Goal: Contribute content: Add original content to the website for others to see

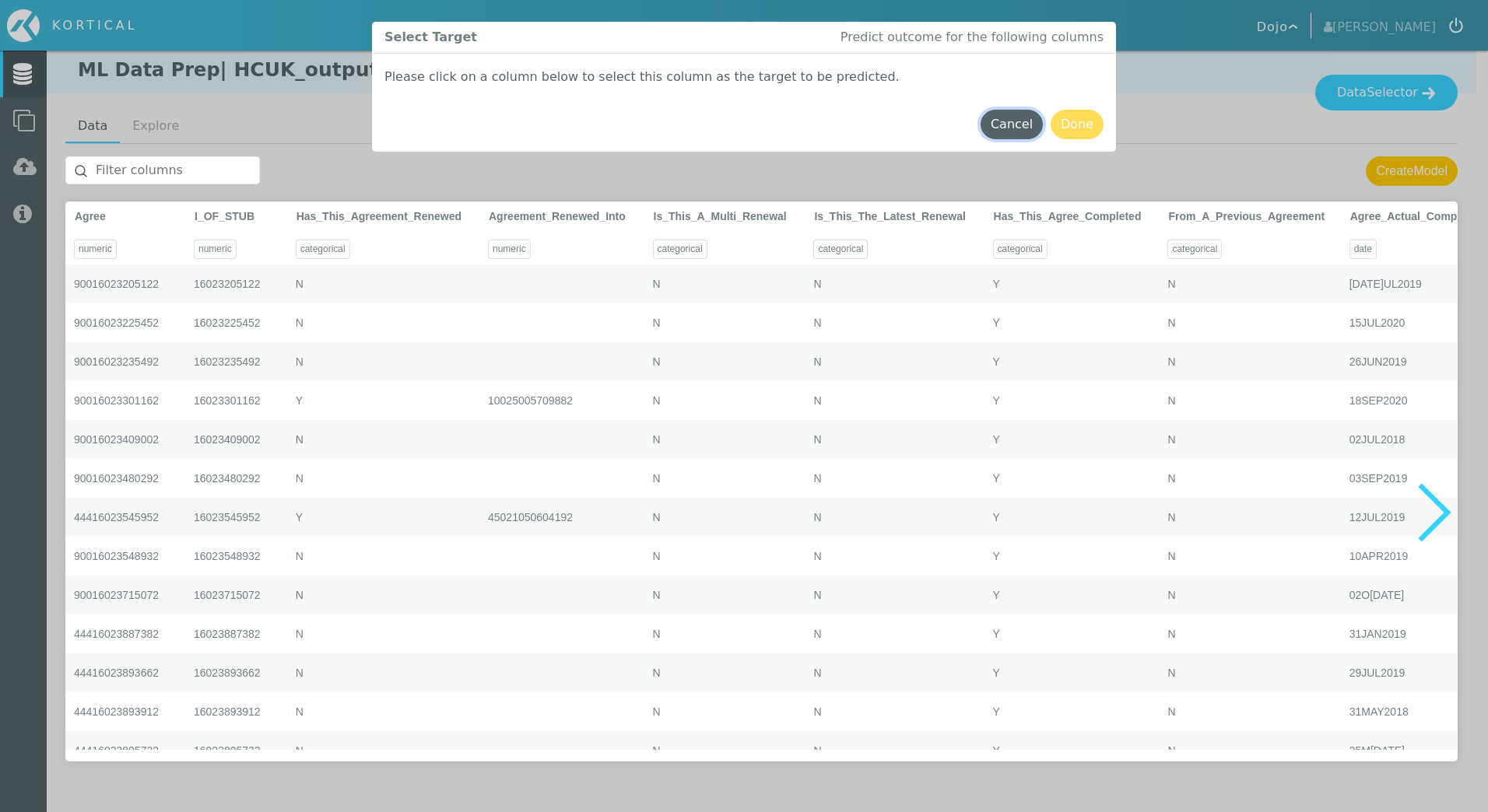
click at [994, 130] on button "Cancel" at bounding box center [1011, 124] width 62 height 30
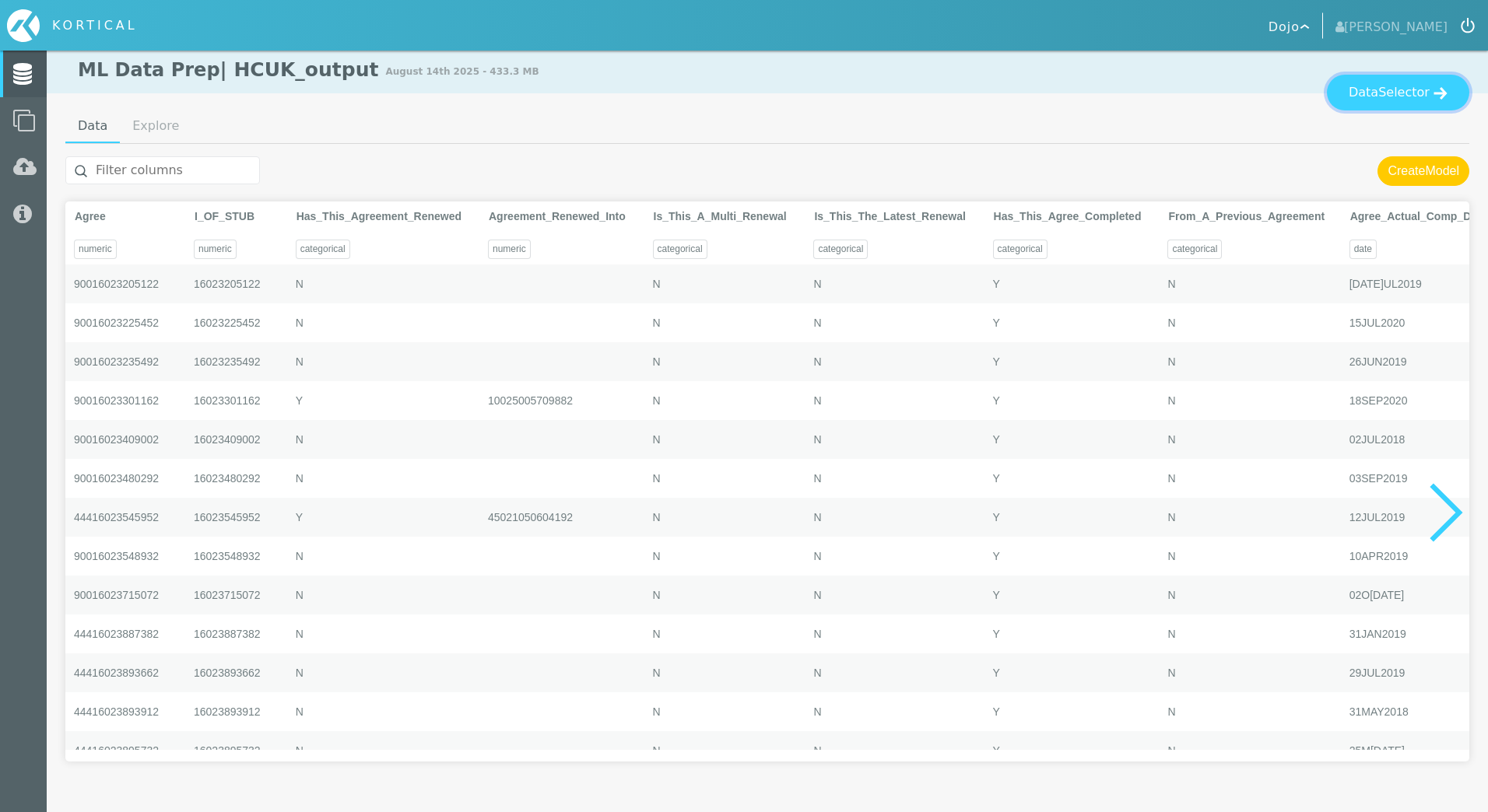
click at [1405, 99] on span "Selector" at bounding box center [1403, 92] width 51 height 18
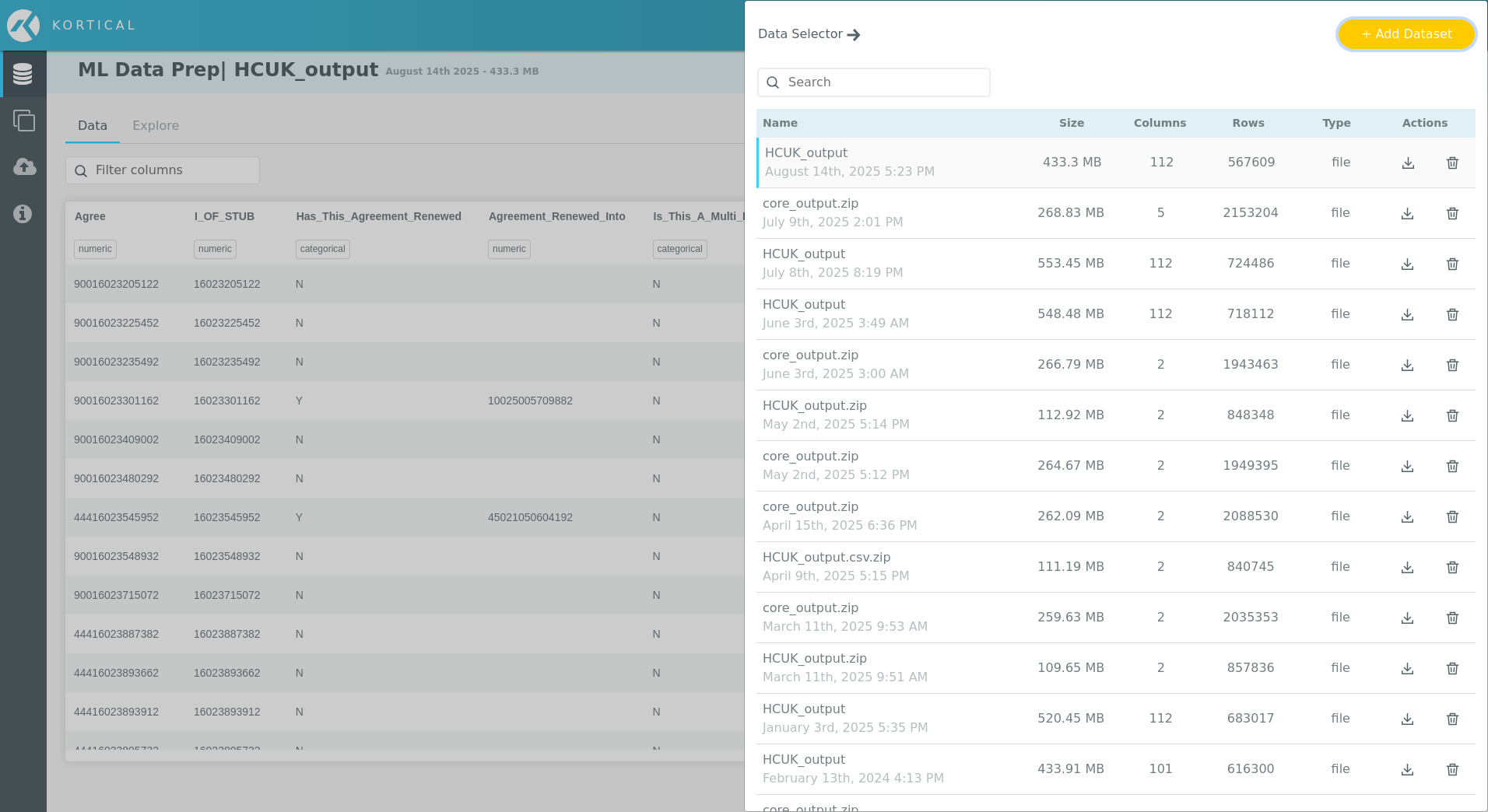
click at [1401, 42] on button "+ Add Dataset" at bounding box center [1406, 34] width 136 height 30
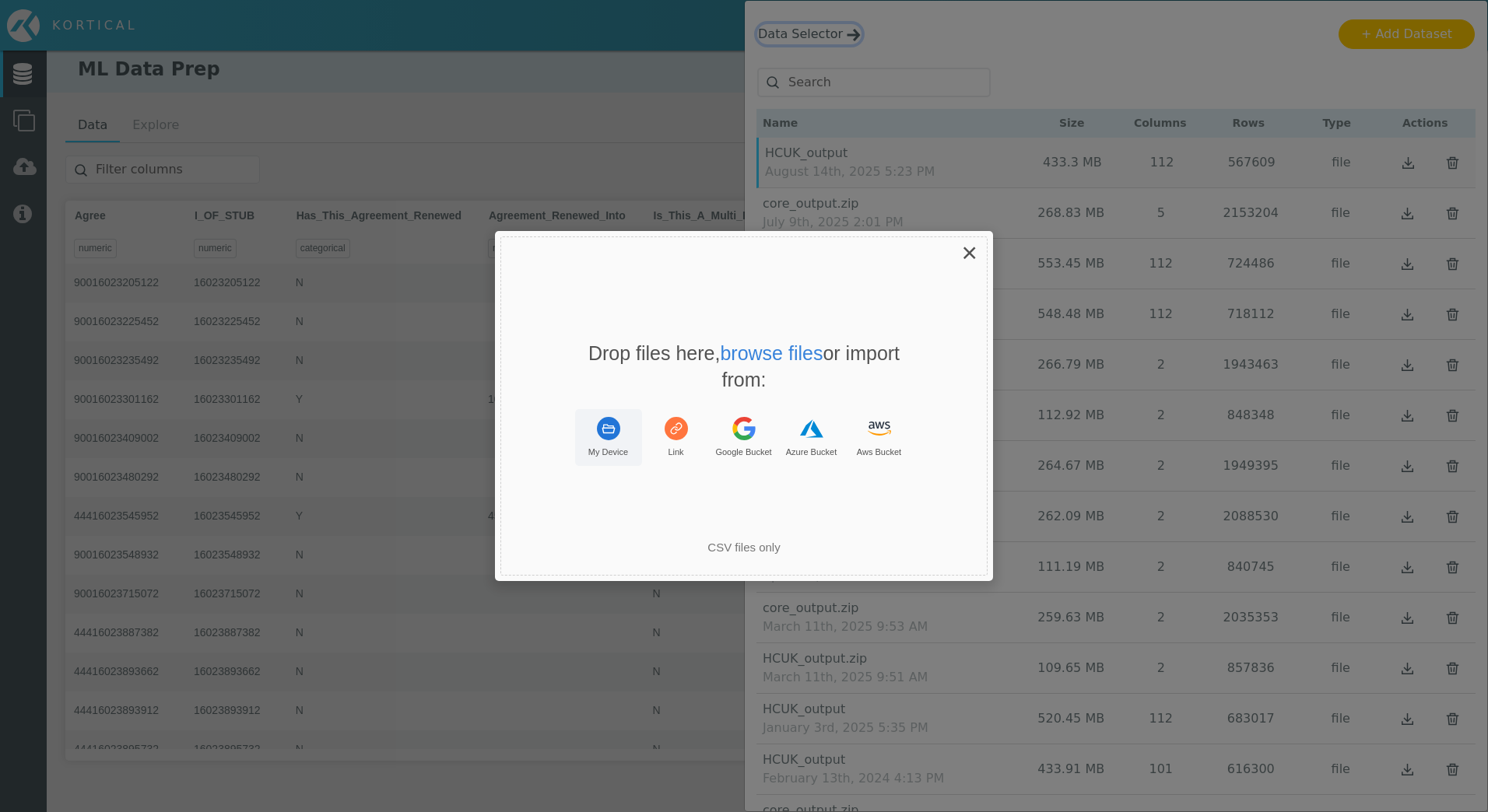
click at [609, 432] on icon "Uppy Dashboard Window (Press escape to close)" at bounding box center [608, 429] width 14 height 10
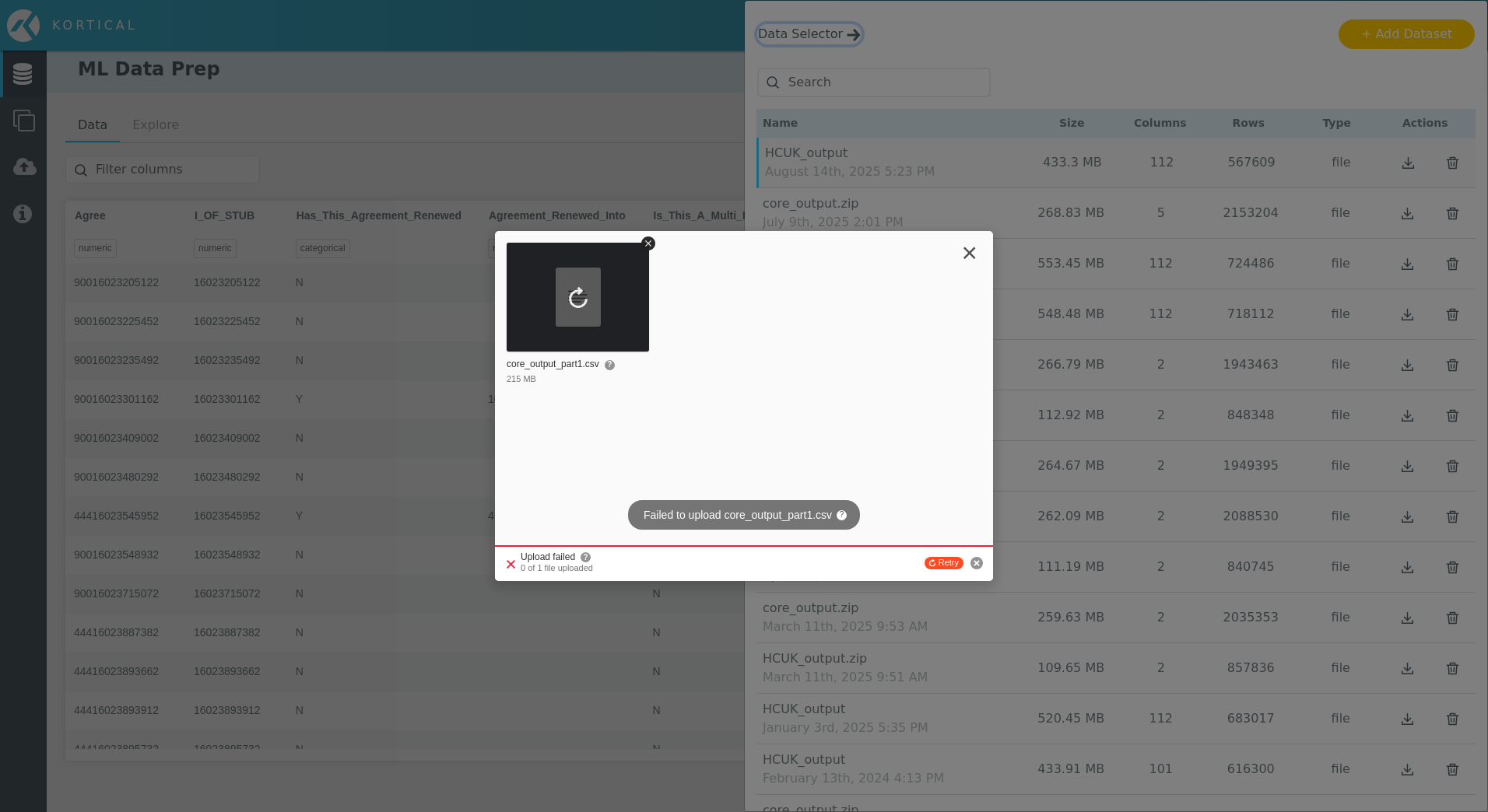
click at [975, 257] on span "×" at bounding box center [970, 251] width 15 height 30
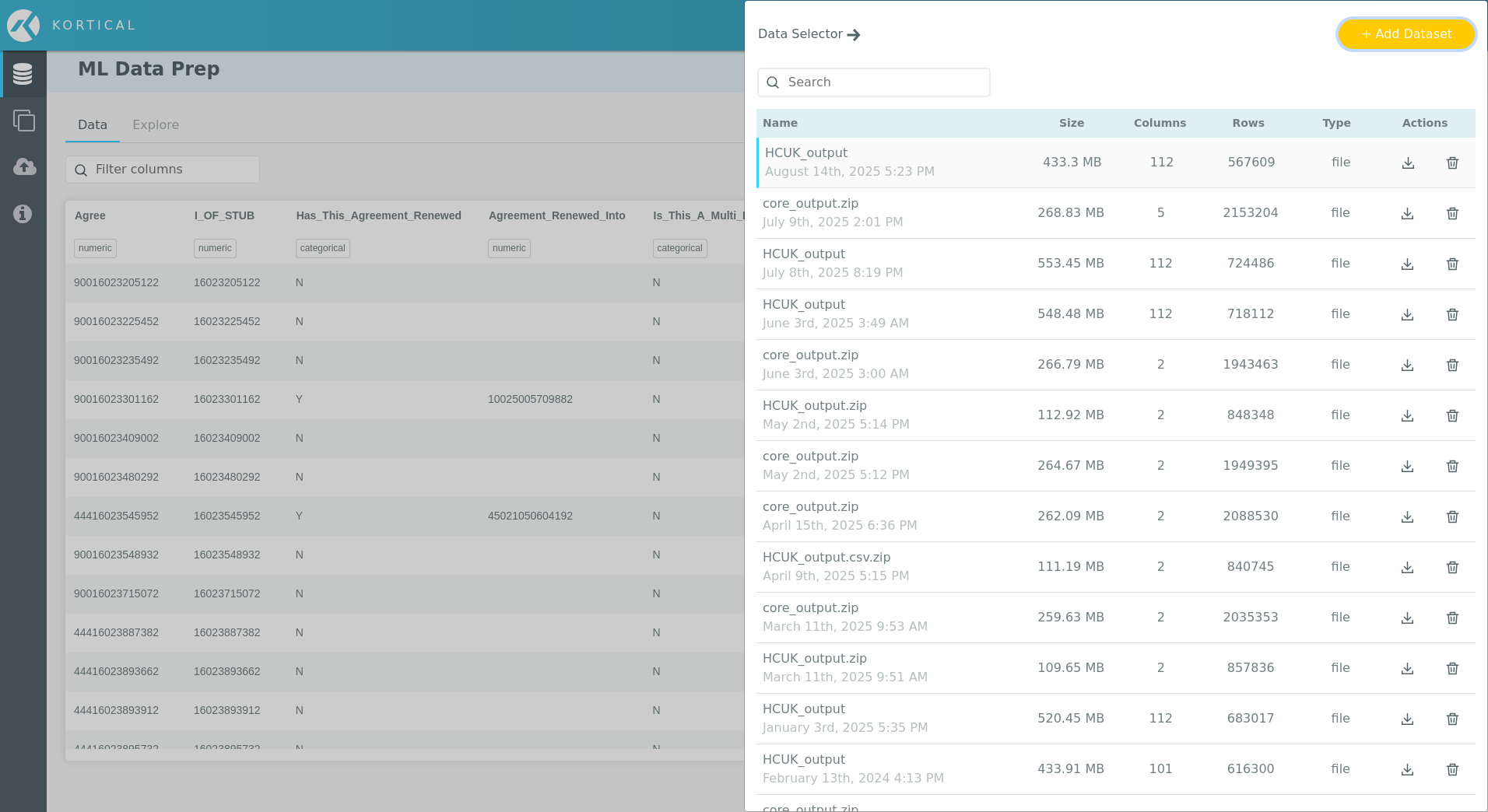
click at [1413, 36] on button "+ Add Dataset" at bounding box center [1406, 34] width 136 height 30
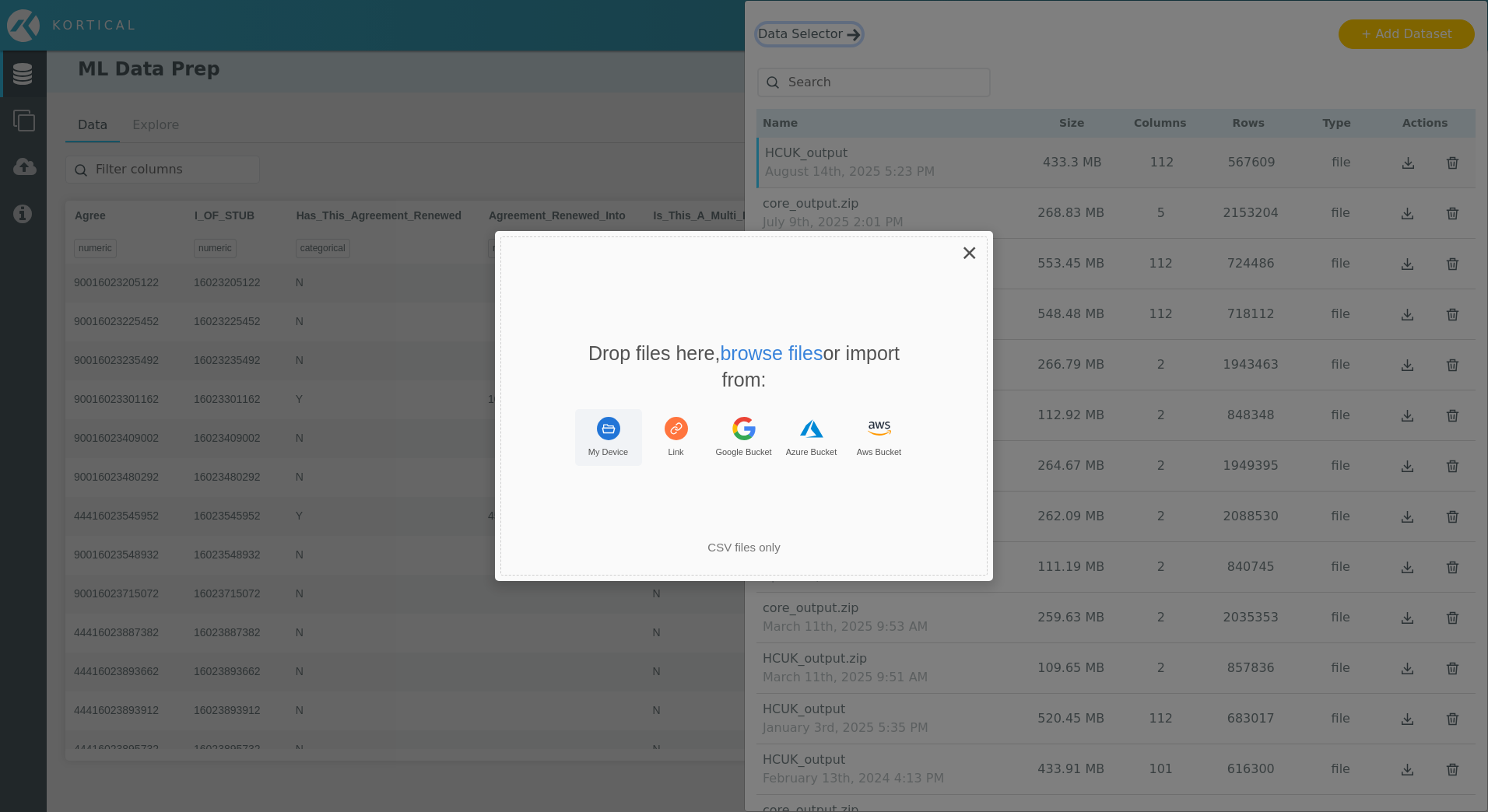
click at [624, 435] on button "My Device" at bounding box center [608, 437] width 67 height 57
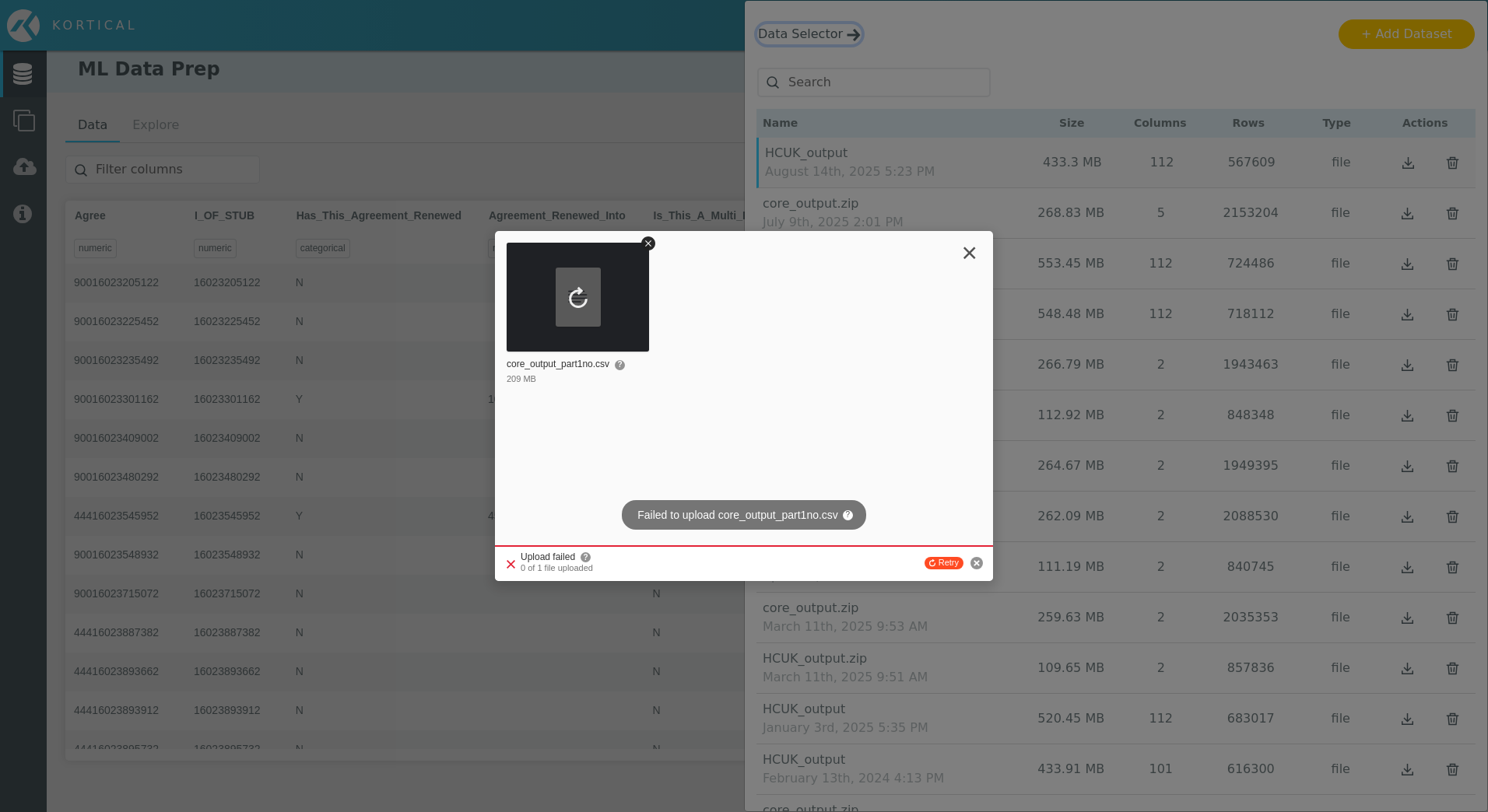
click at [971, 258] on span "×" at bounding box center [970, 251] width 15 height 30
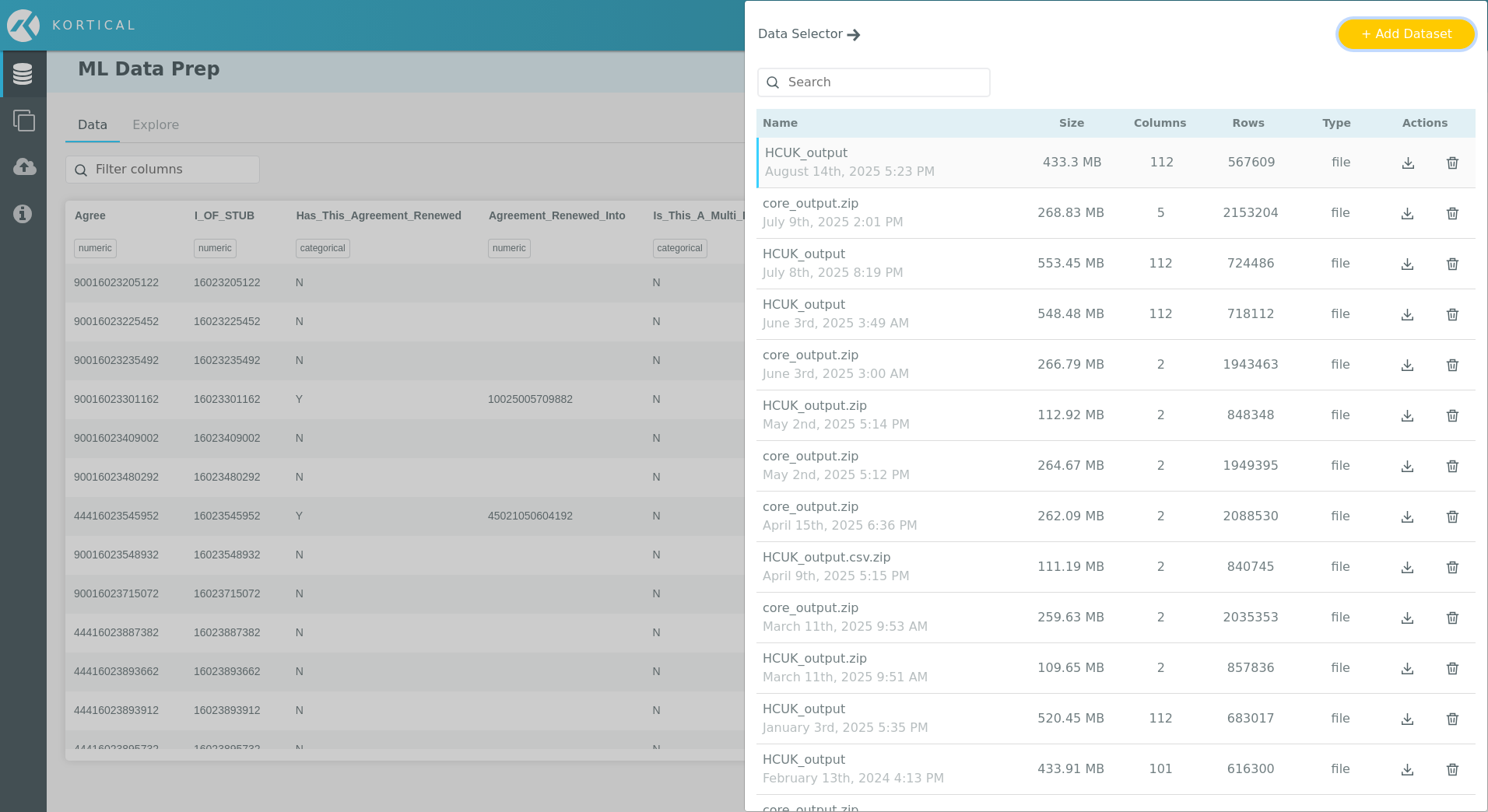
click at [1363, 40] on button "+ Add Dataset" at bounding box center [1406, 34] width 136 height 30
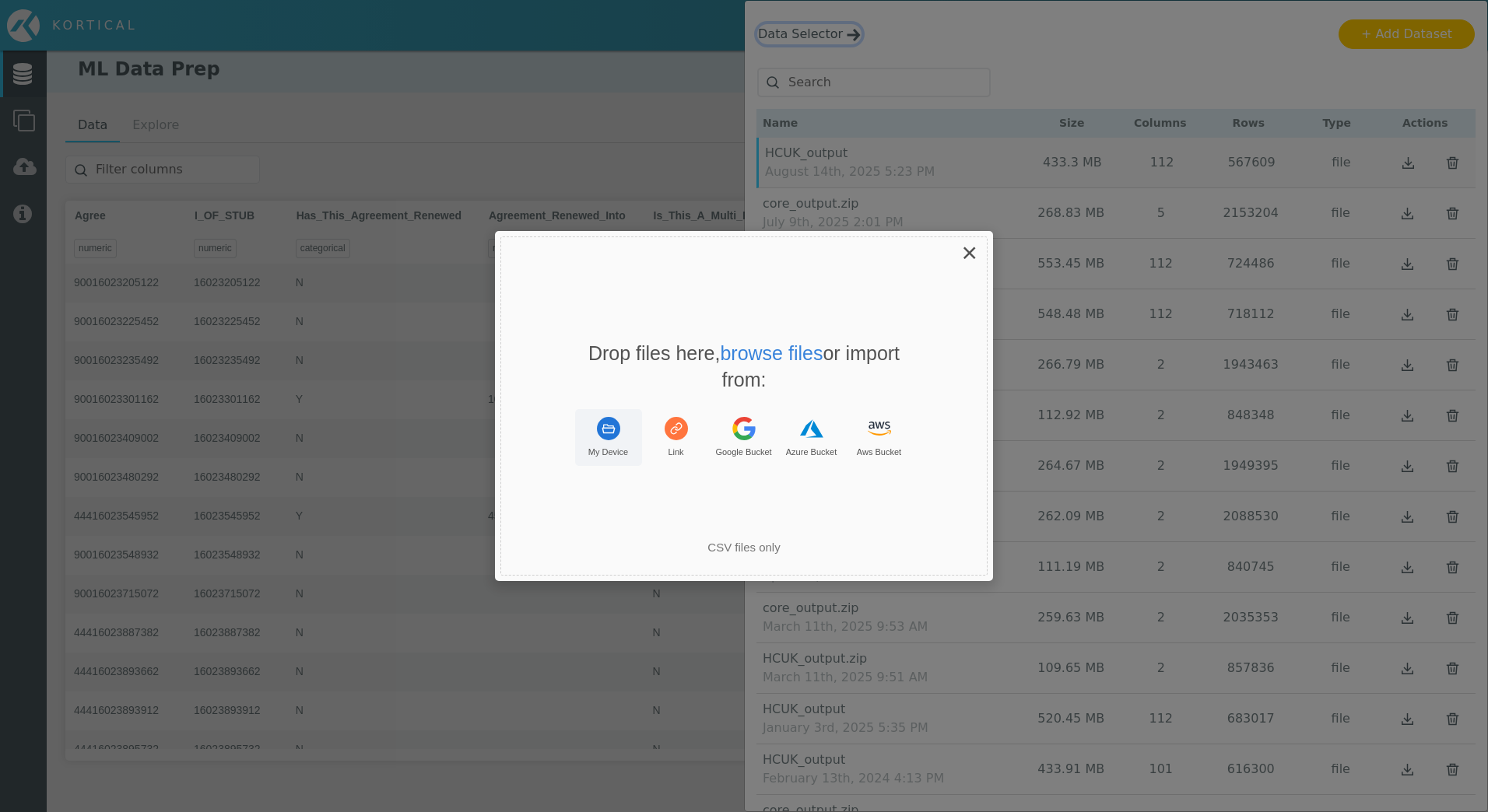
click at [614, 443] on button "My Device" at bounding box center [608, 437] width 67 height 57
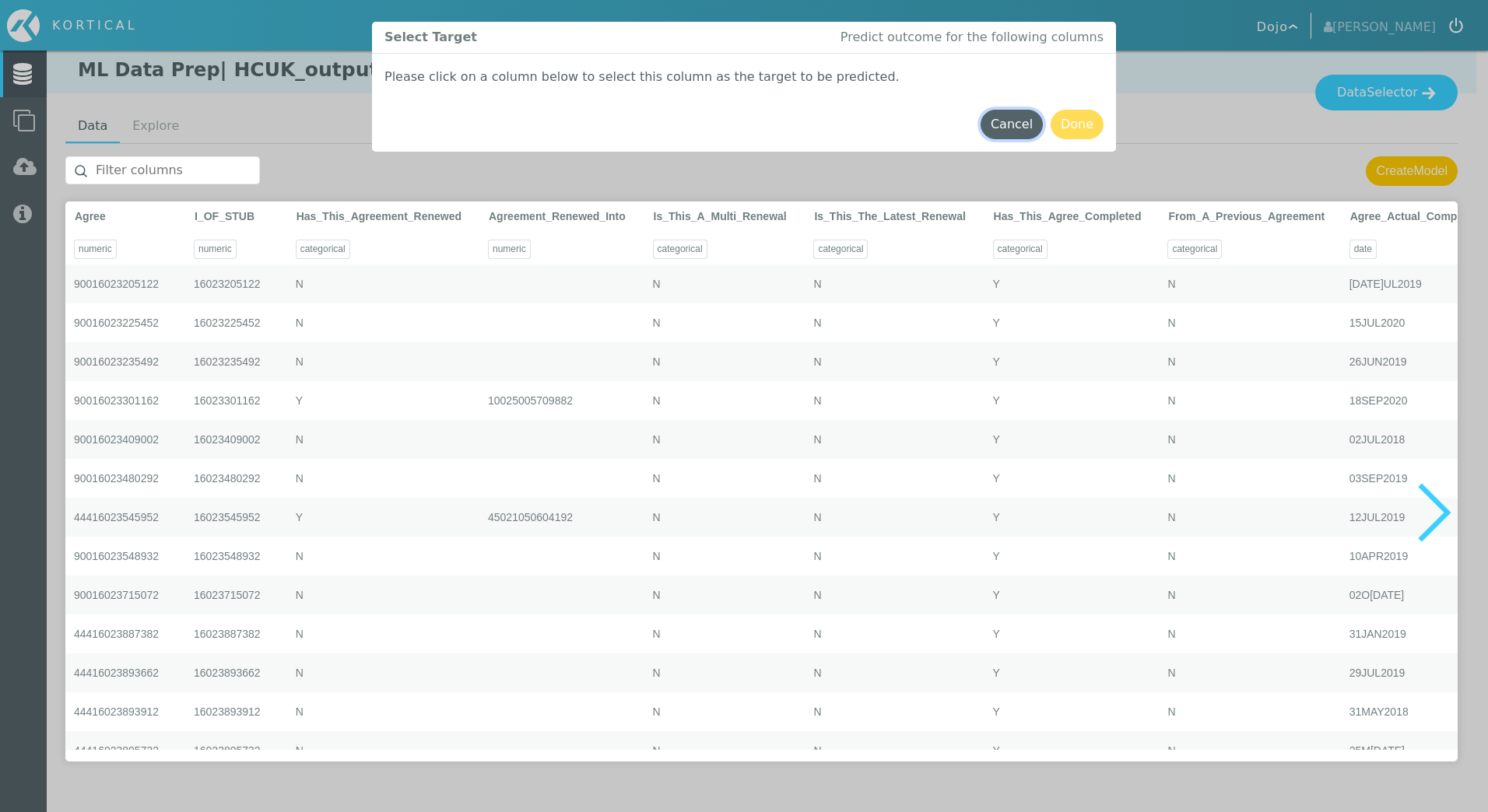
click at [1011, 126] on button "Cancel" at bounding box center [1011, 124] width 62 height 30
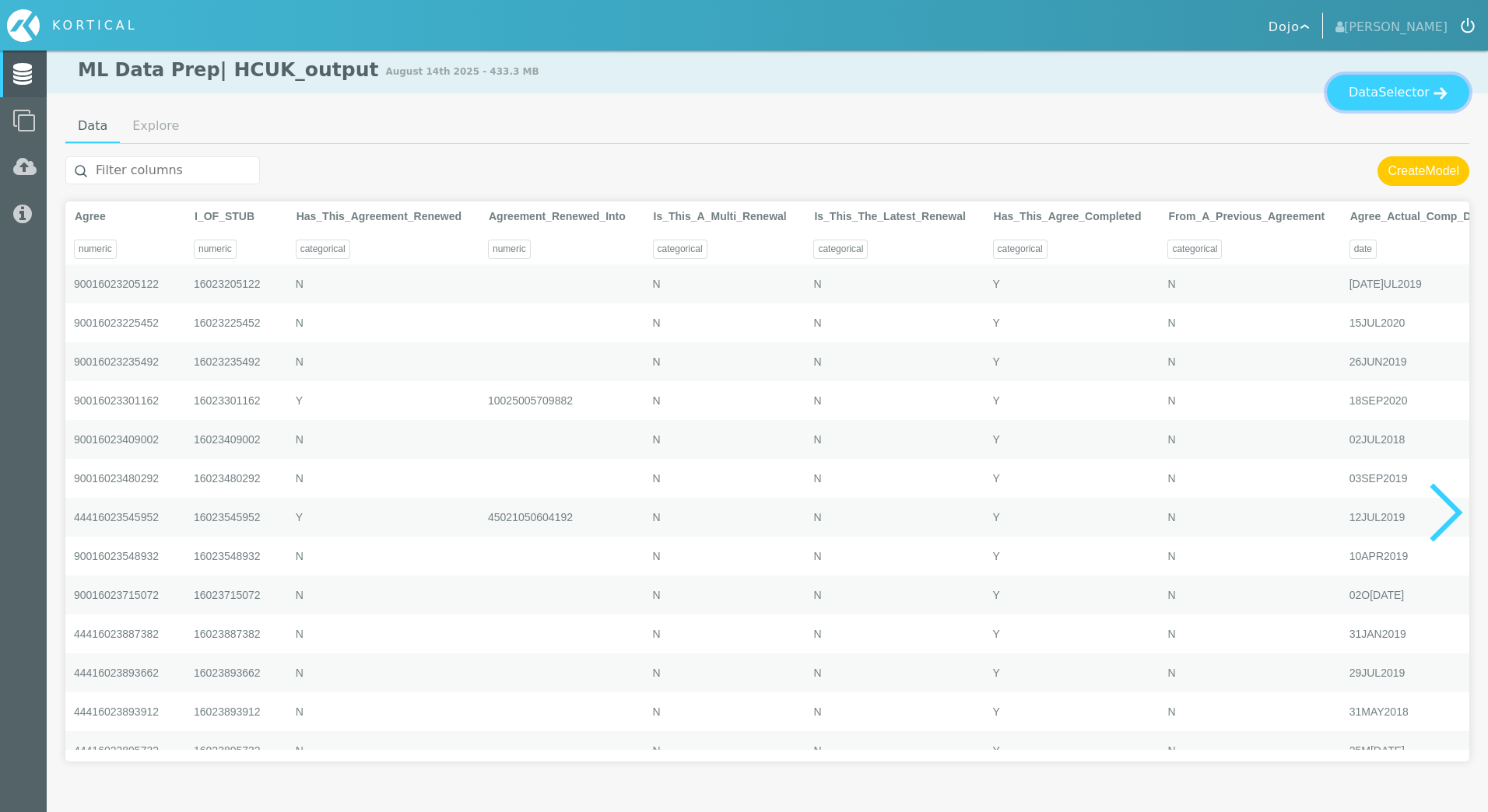
click at [1429, 85] on button "Data Selector" at bounding box center [1397, 92] width 142 height 36
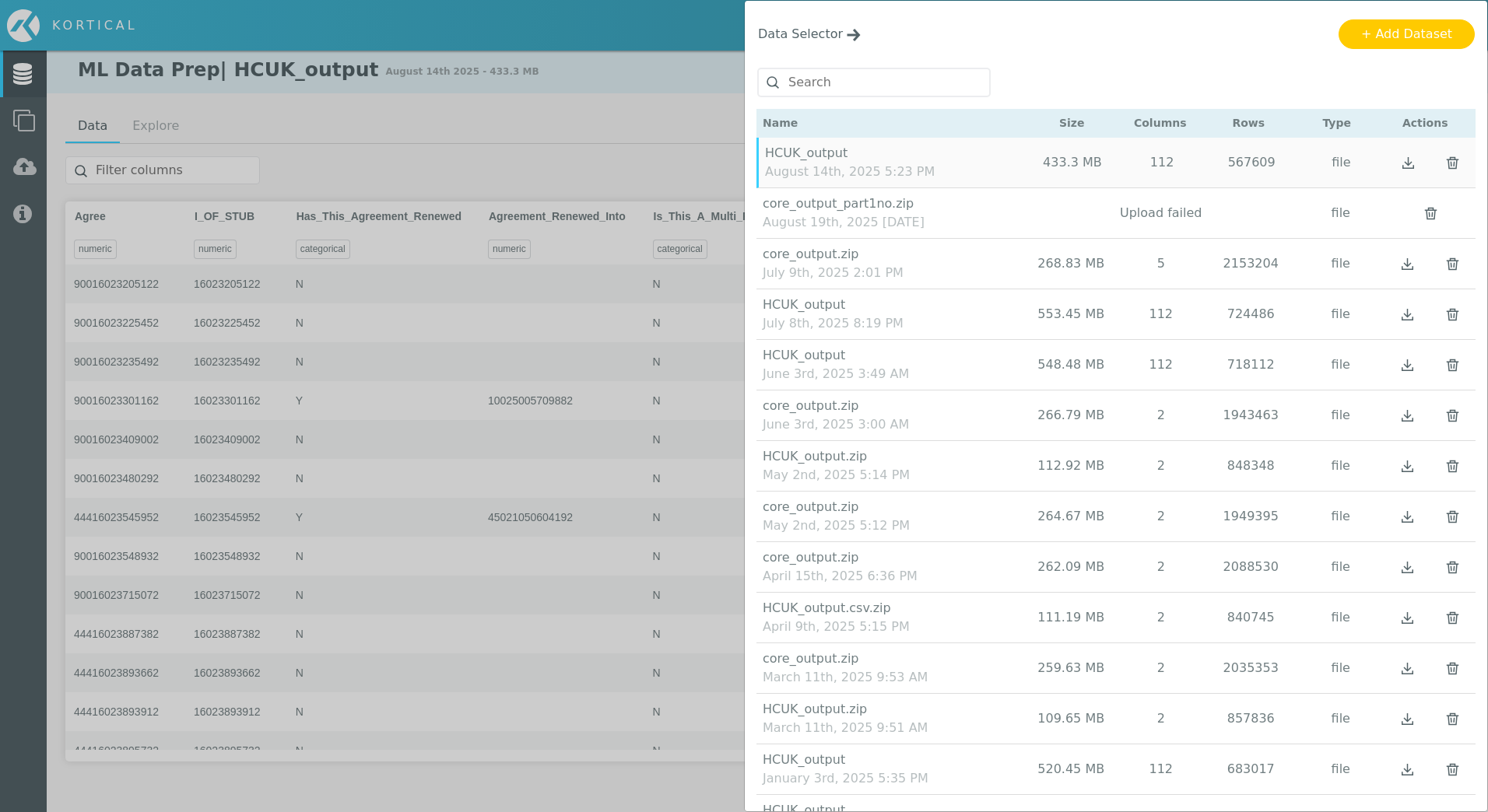
click at [881, 182] on div "August 19th, 2025 [DATE]" at bounding box center [849, 171] width 169 height 18
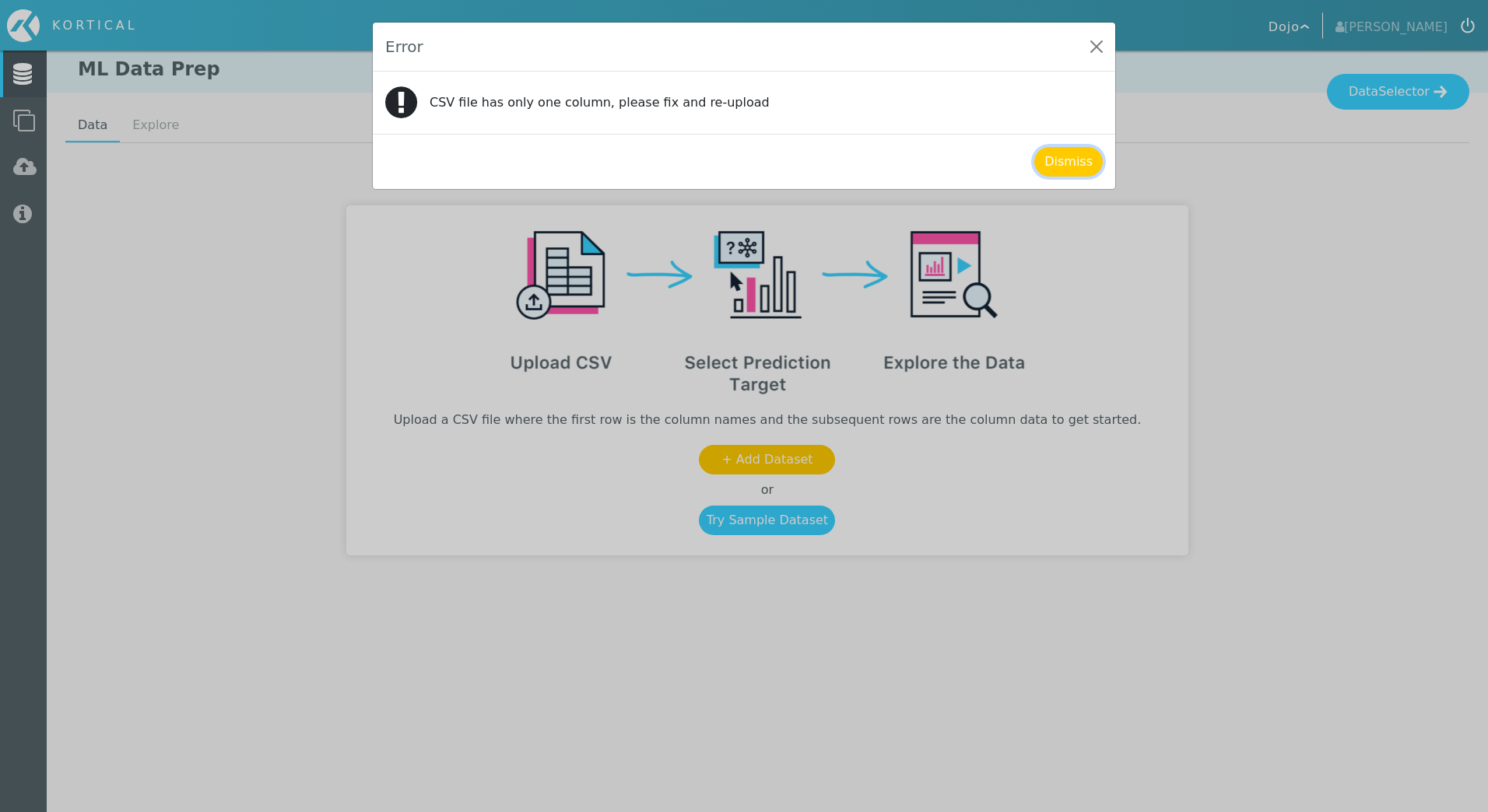
click at [1049, 160] on button "Dismiss" at bounding box center [1068, 161] width 69 height 30
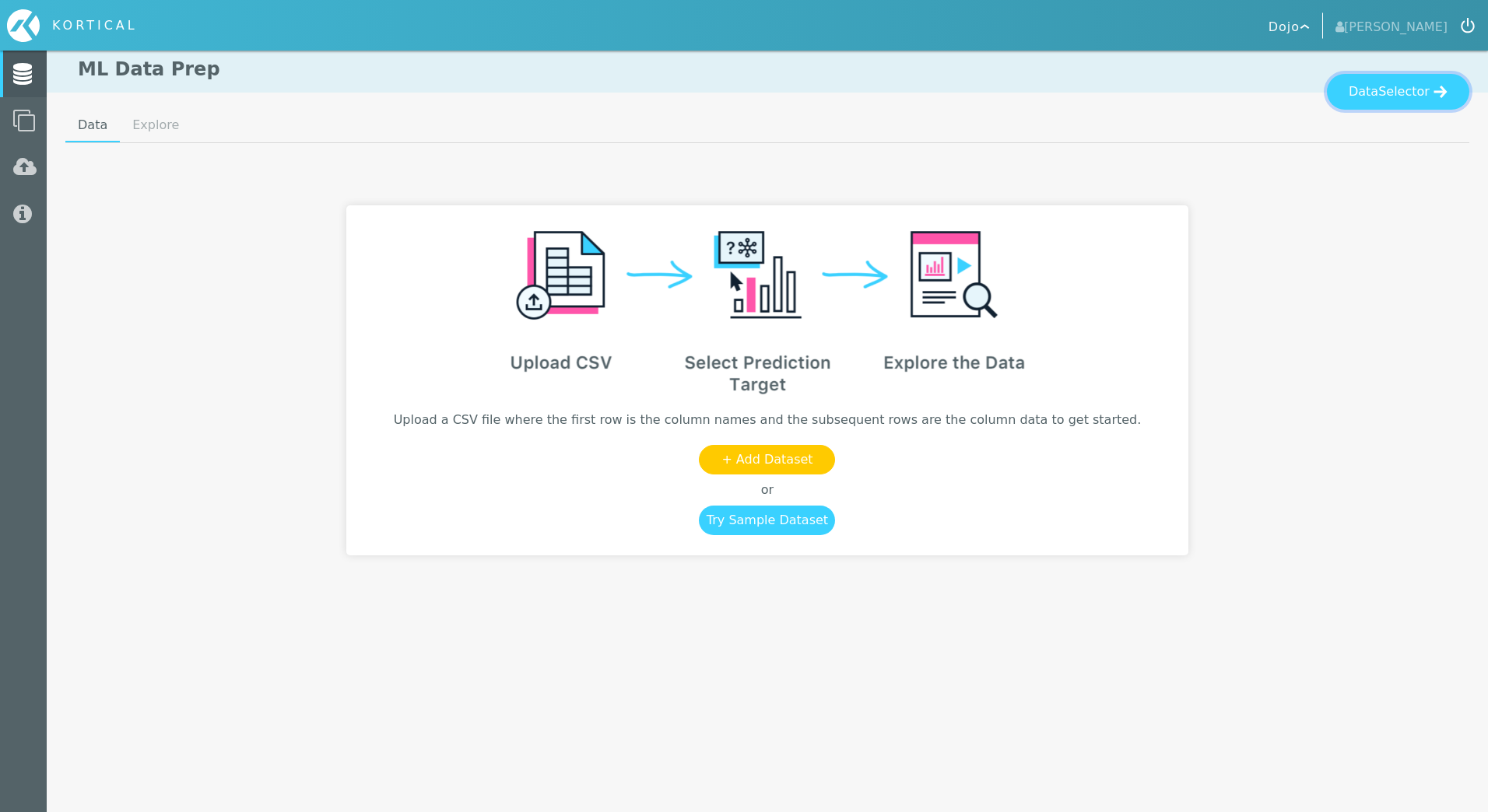
click at [1459, 86] on button "Data Selector" at bounding box center [1397, 91] width 142 height 36
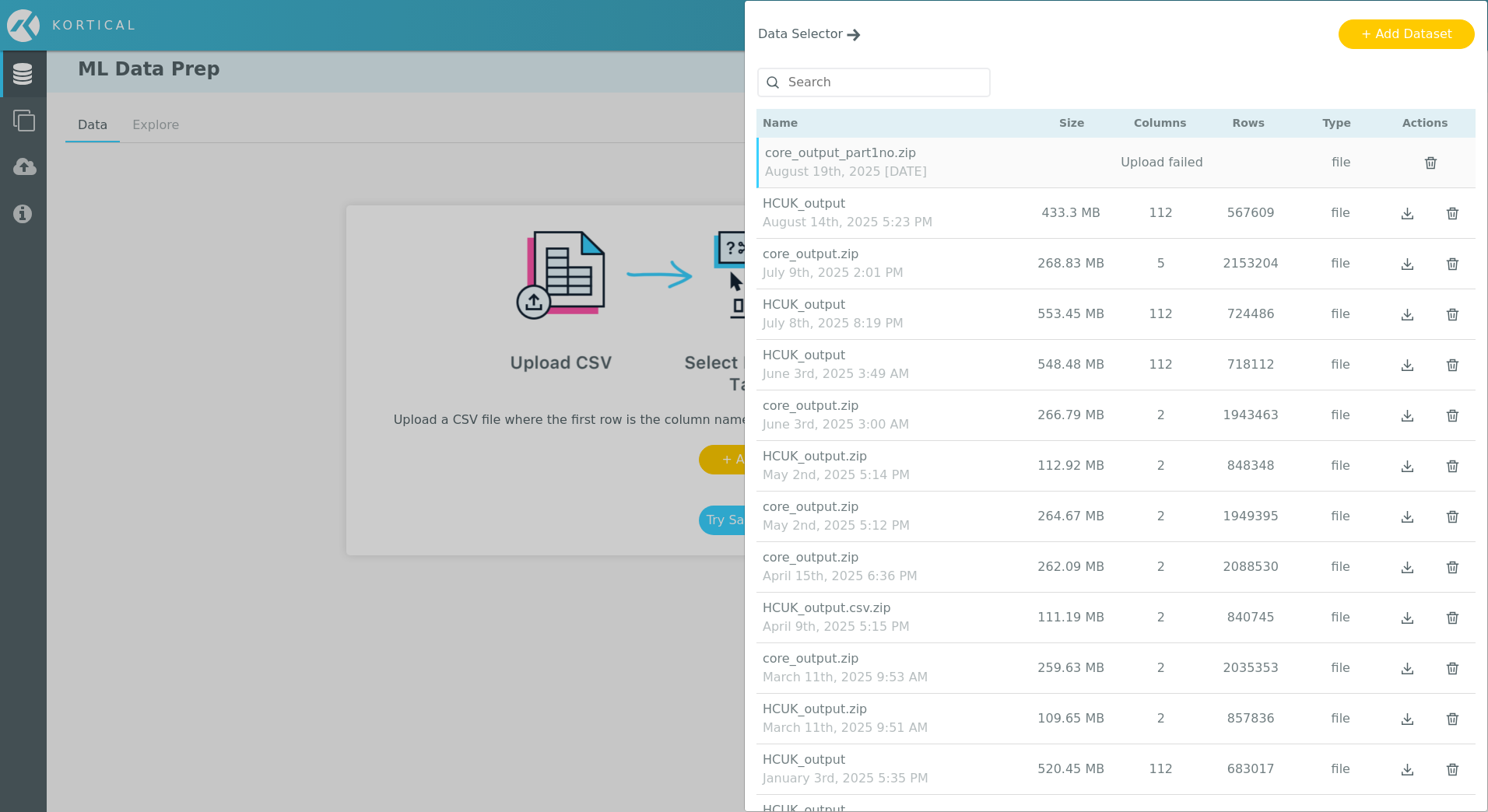
click at [1420, 158] on img "button" at bounding box center [1431, 163] width 21 height 21
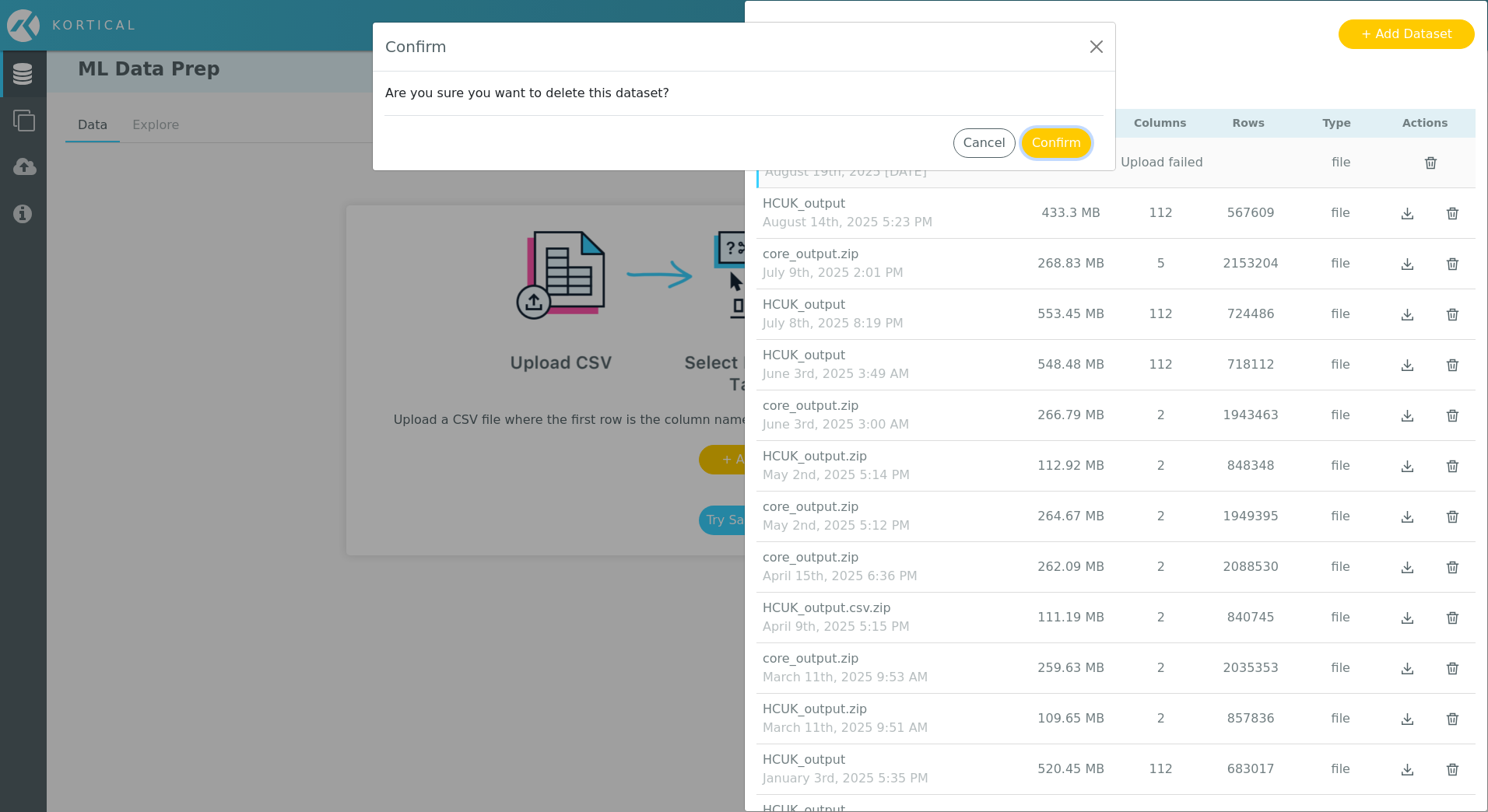
click at [1041, 148] on button "Confirm" at bounding box center [1057, 143] width 70 height 30
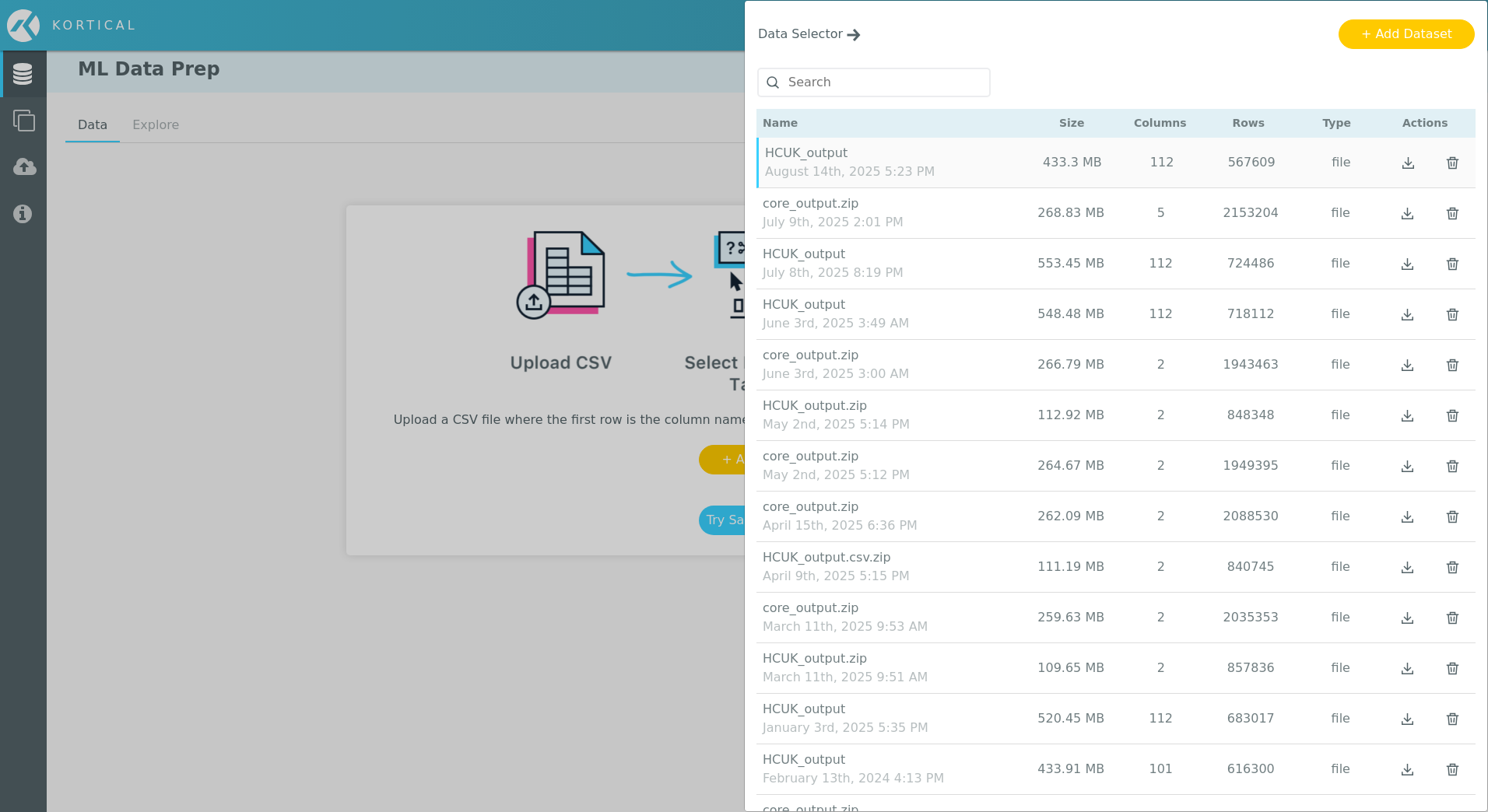
click at [596, 133] on div "Data Selector Name Size Columns Rows Type Actions" at bounding box center [744, 406] width 1488 height 812
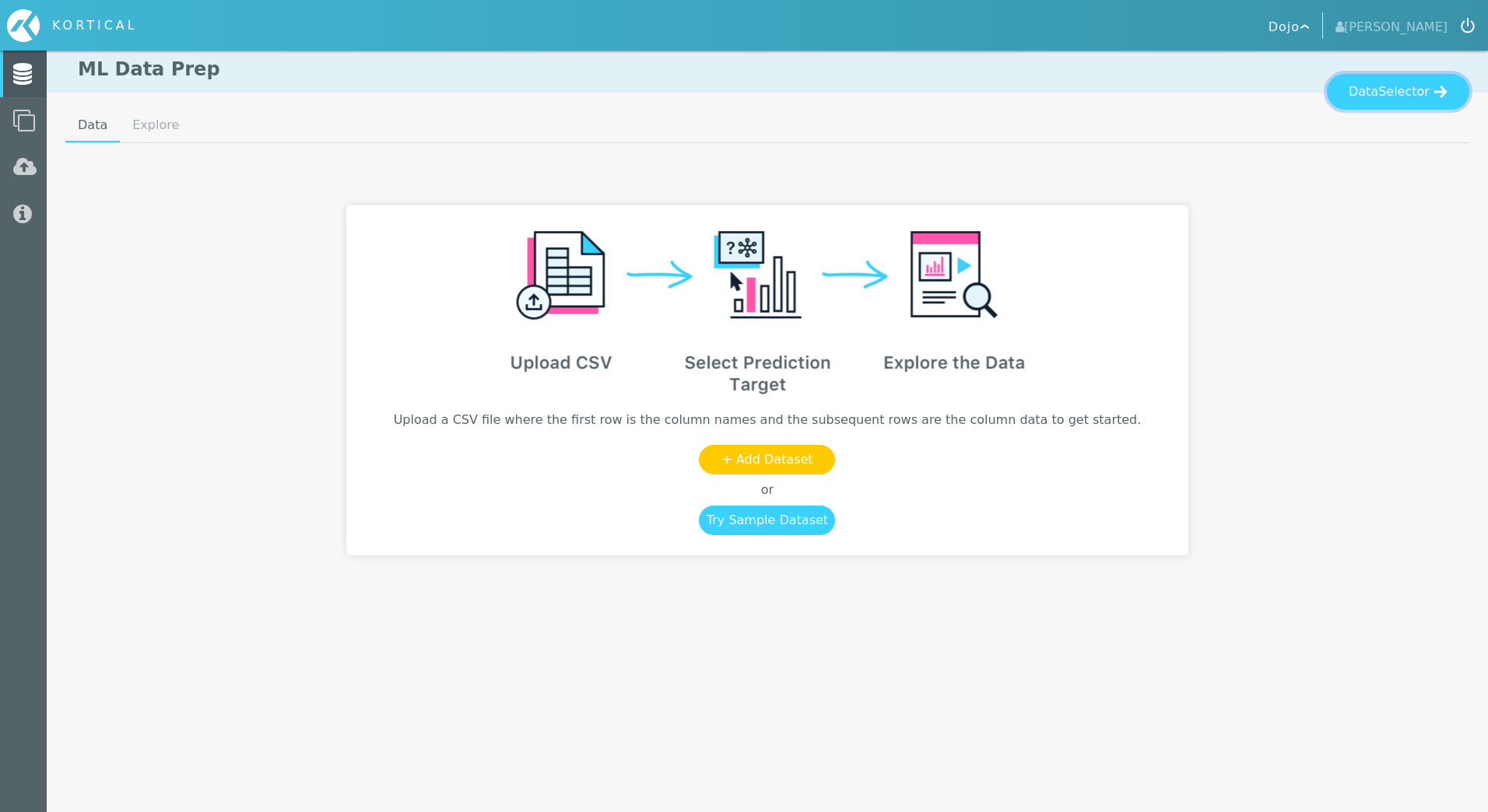
click at [1428, 90] on span "Selector" at bounding box center [1403, 91] width 51 height 18
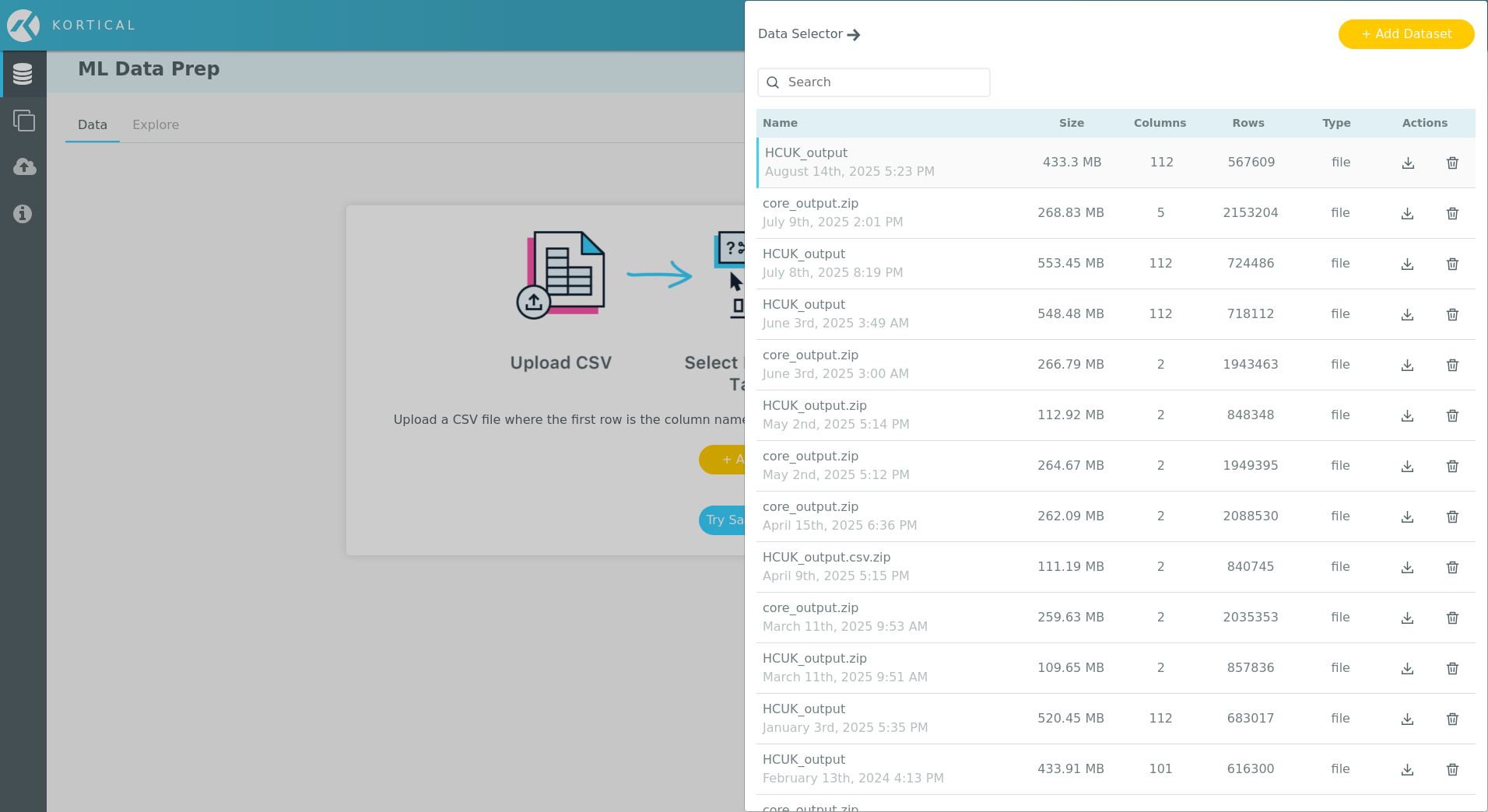
click at [416, 185] on div "Data Selector Name Size Columns Rows Type Actions" at bounding box center [744, 406] width 1488 height 812
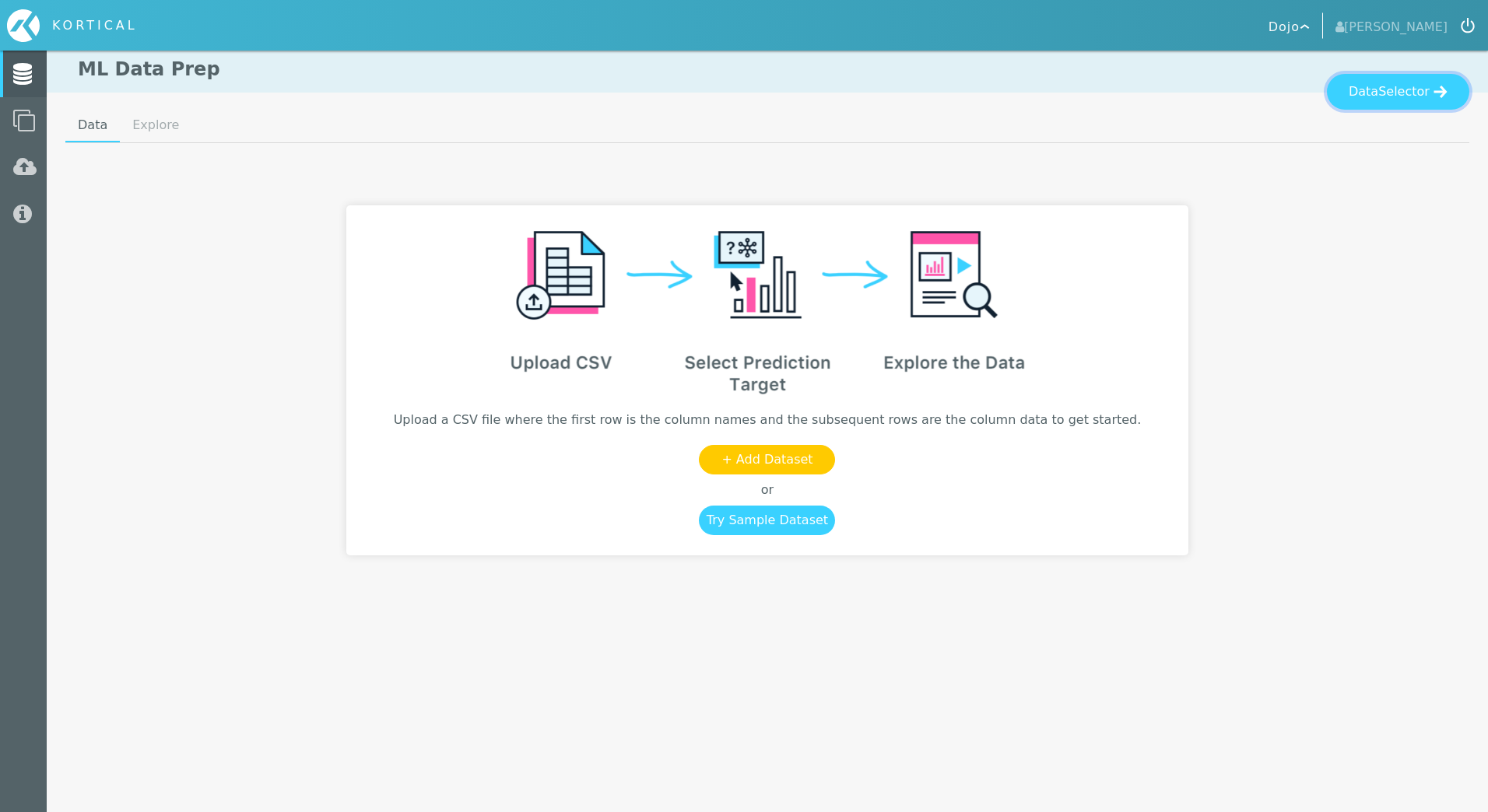
click at [1401, 98] on span "Selector" at bounding box center [1403, 91] width 51 height 18
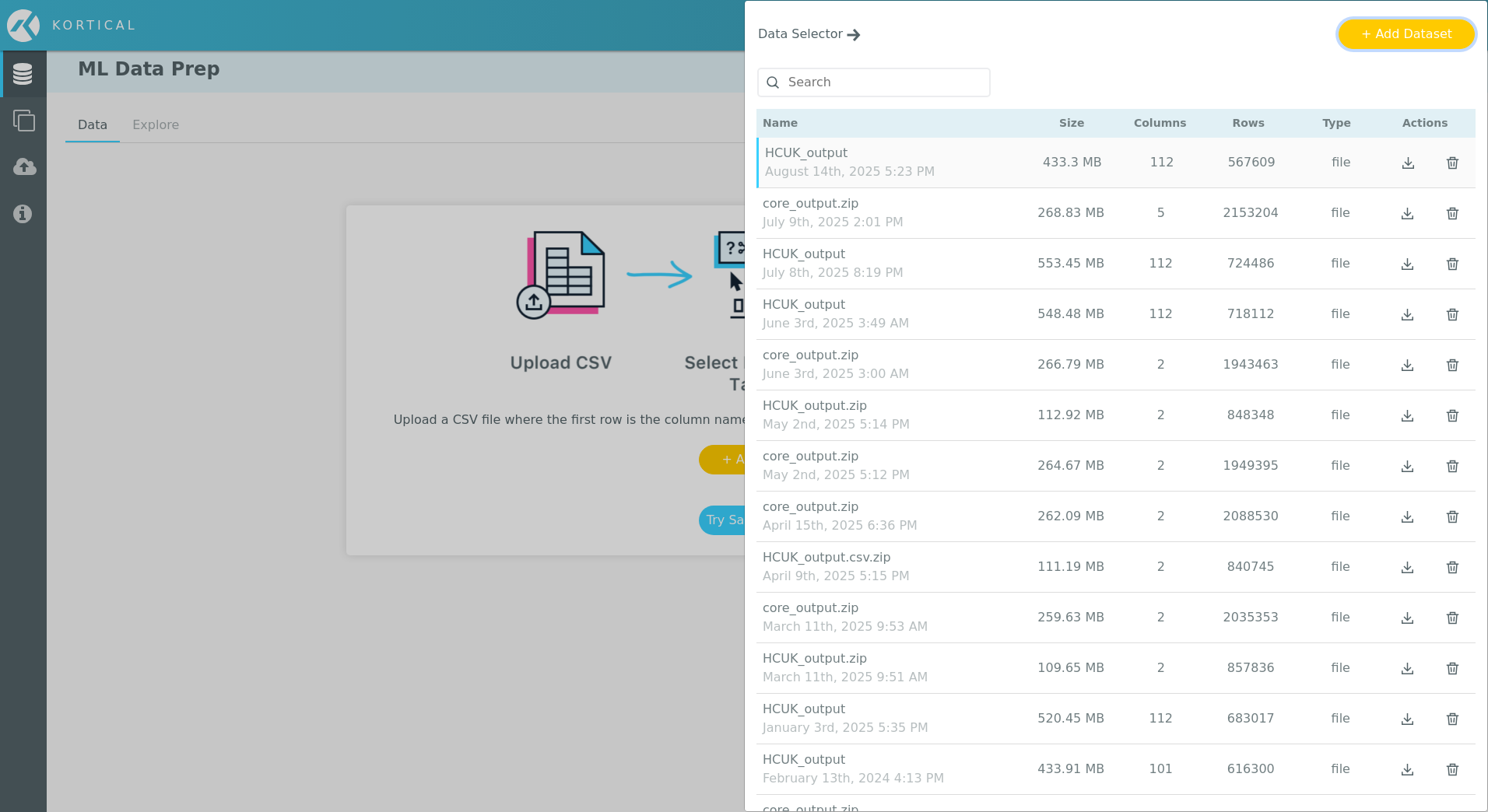
click at [1409, 29] on button "+ Add Dataset" at bounding box center [1406, 34] width 136 height 30
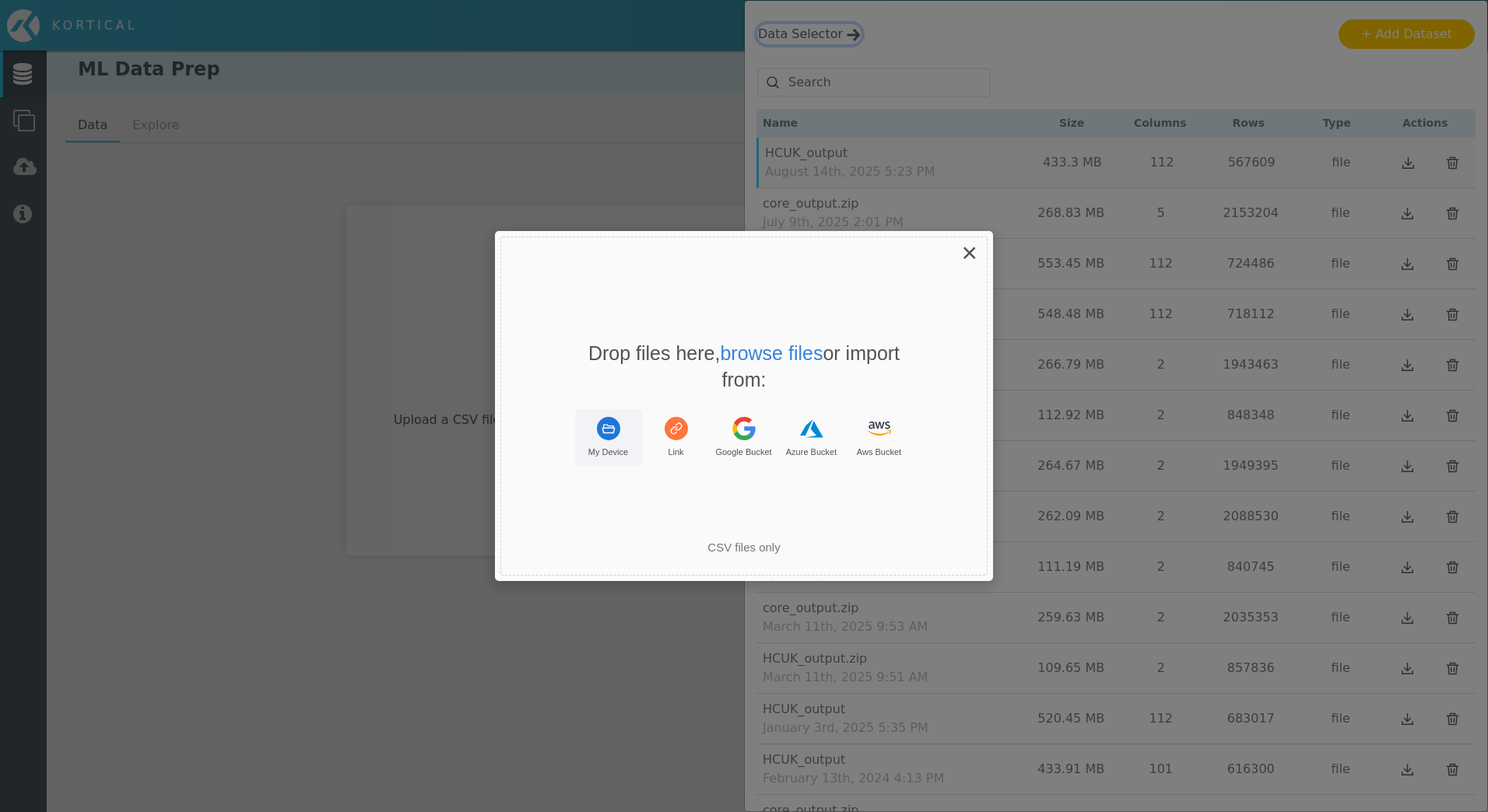
click at [603, 432] on icon "Uppy Dashboard Window (Press escape to close)" at bounding box center [608, 429] width 14 height 10
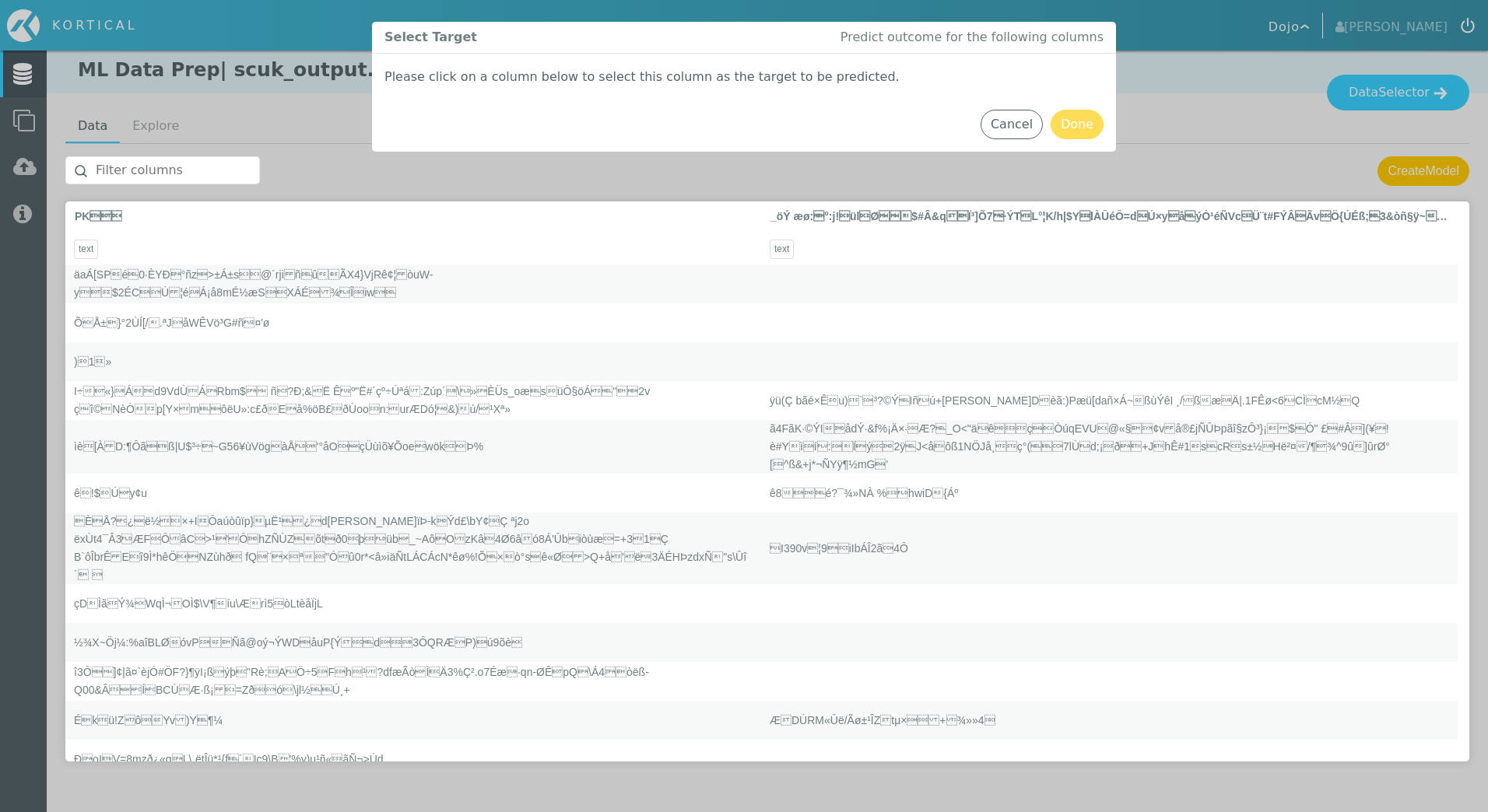
click at [1088, 129] on div "Cancel Done" at bounding box center [1041, 102] width 123 height 73
click at [1018, 122] on button "Cancel" at bounding box center [1011, 124] width 62 height 30
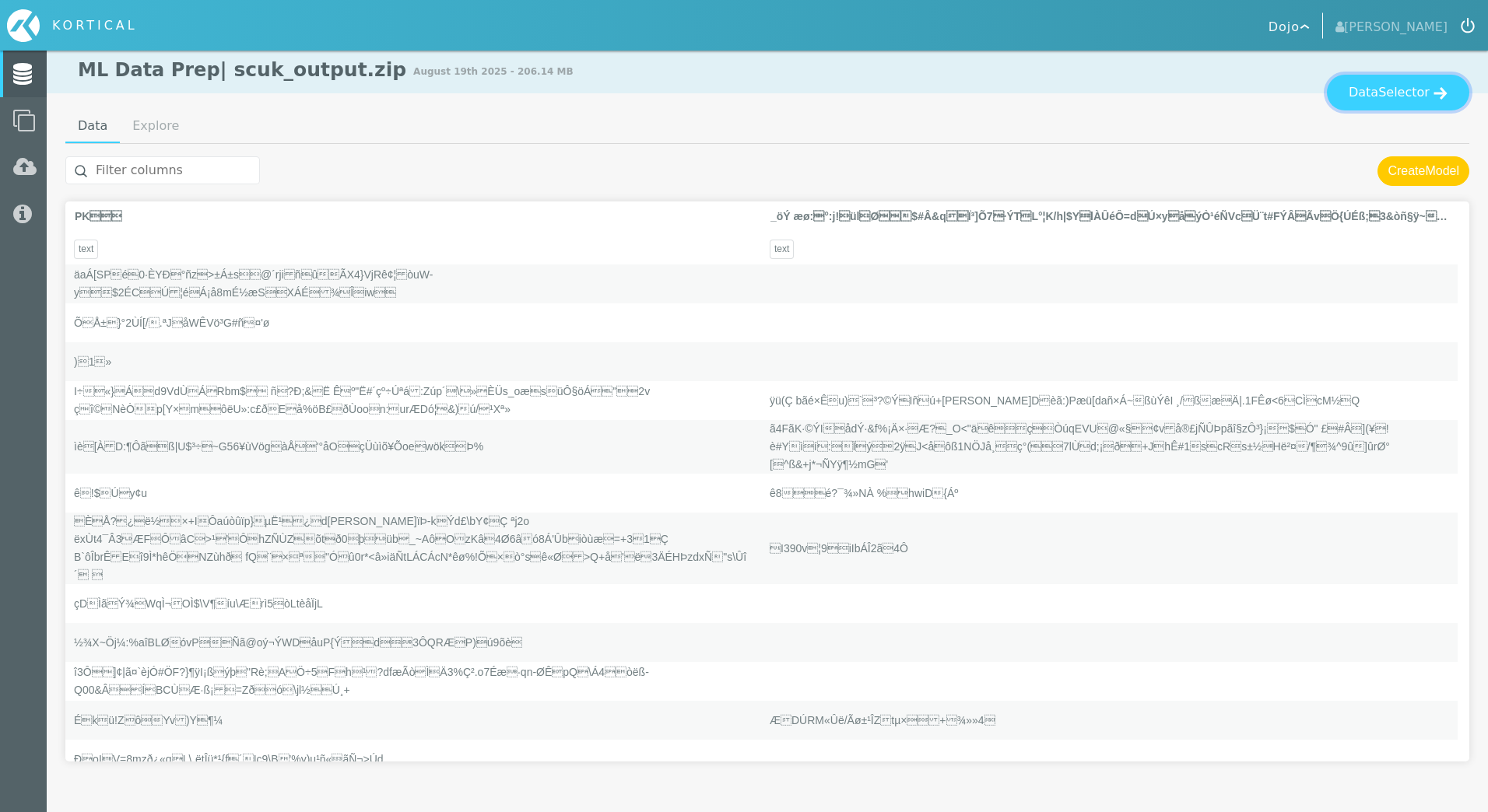
click at [1394, 89] on span "Selector" at bounding box center [1403, 92] width 51 height 18
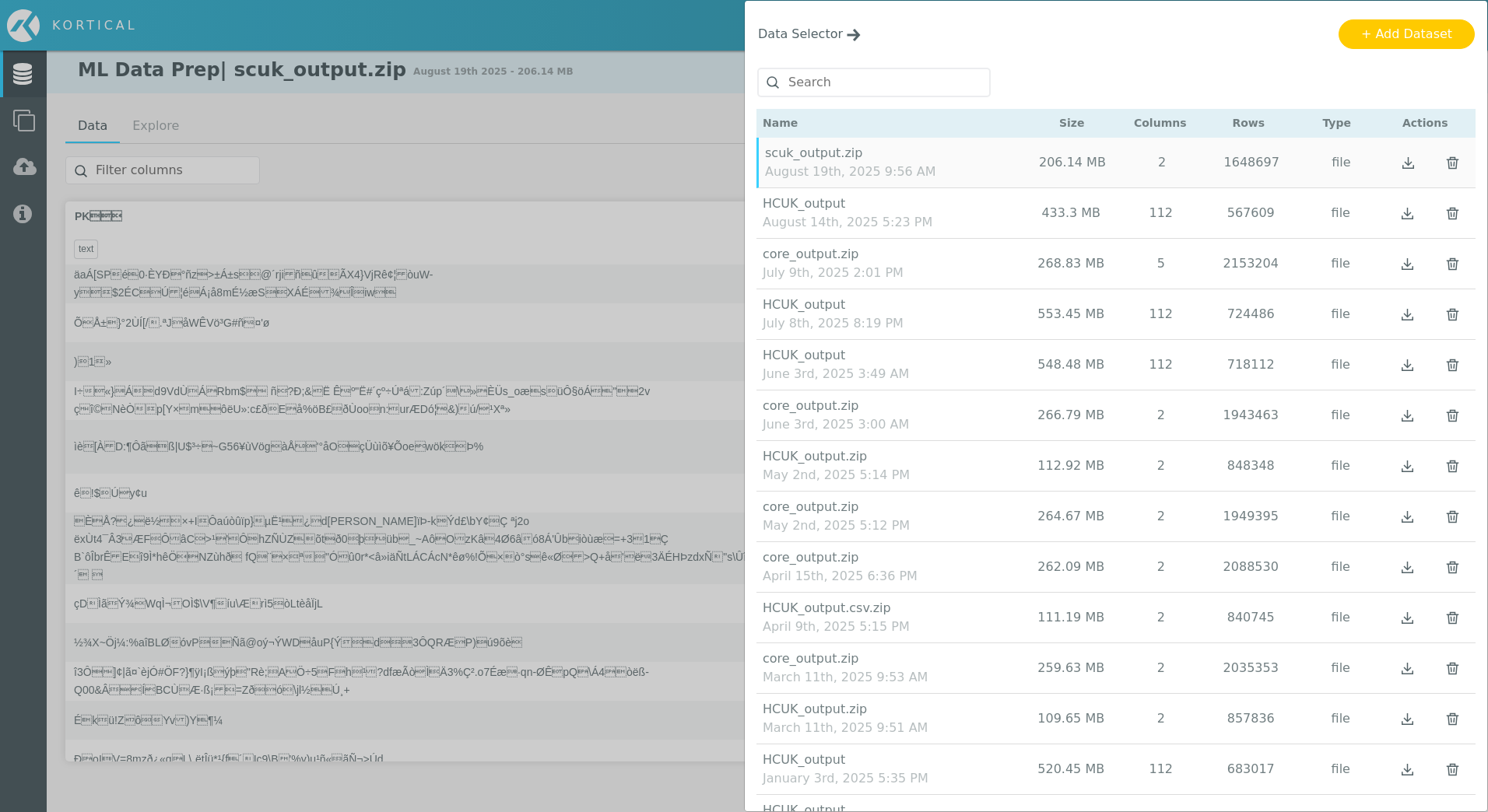
click at [1102, 66] on div "Data Selector" at bounding box center [1116, 34] width 743 height 67
click at [631, 23] on div "Data Selector Name Size Columns Rows Type Actions" at bounding box center [744, 406] width 1488 height 812
